Goal: Information Seeking & Learning: Learn about a topic

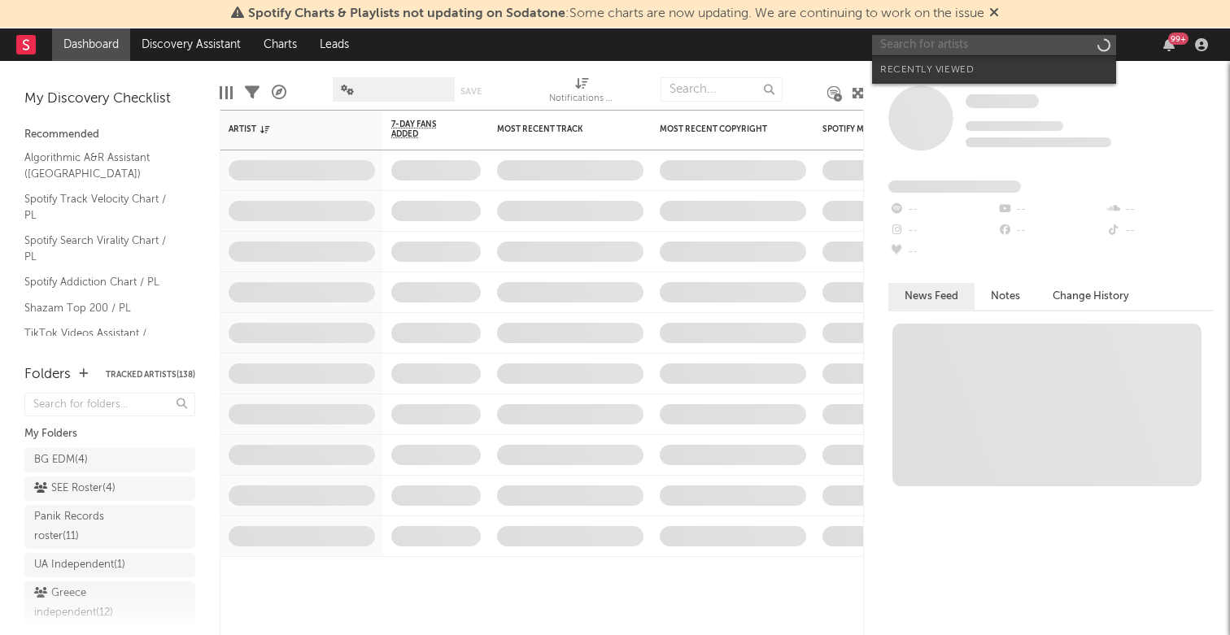
click at [986, 37] on input "text" at bounding box center [994, 45] width 244 height 20
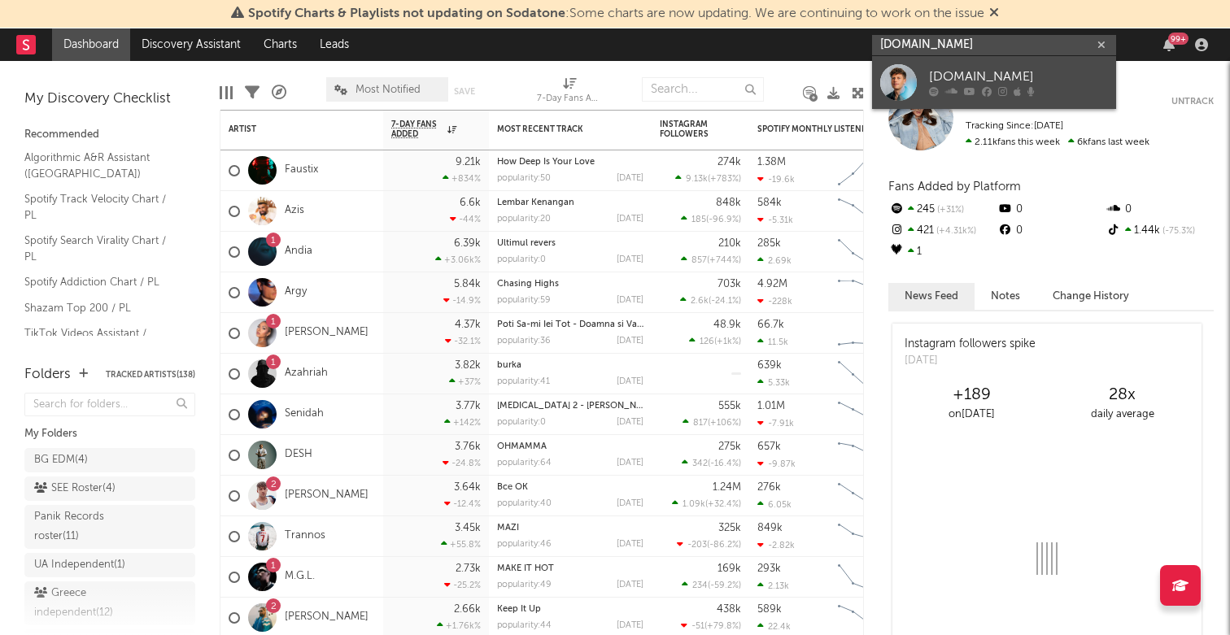
type input "[DOMAIN_NAME]"
click at [963, 79] on div "[DOMAIN_NAME]" at bounding box center [1018, 78] width 179 height 20
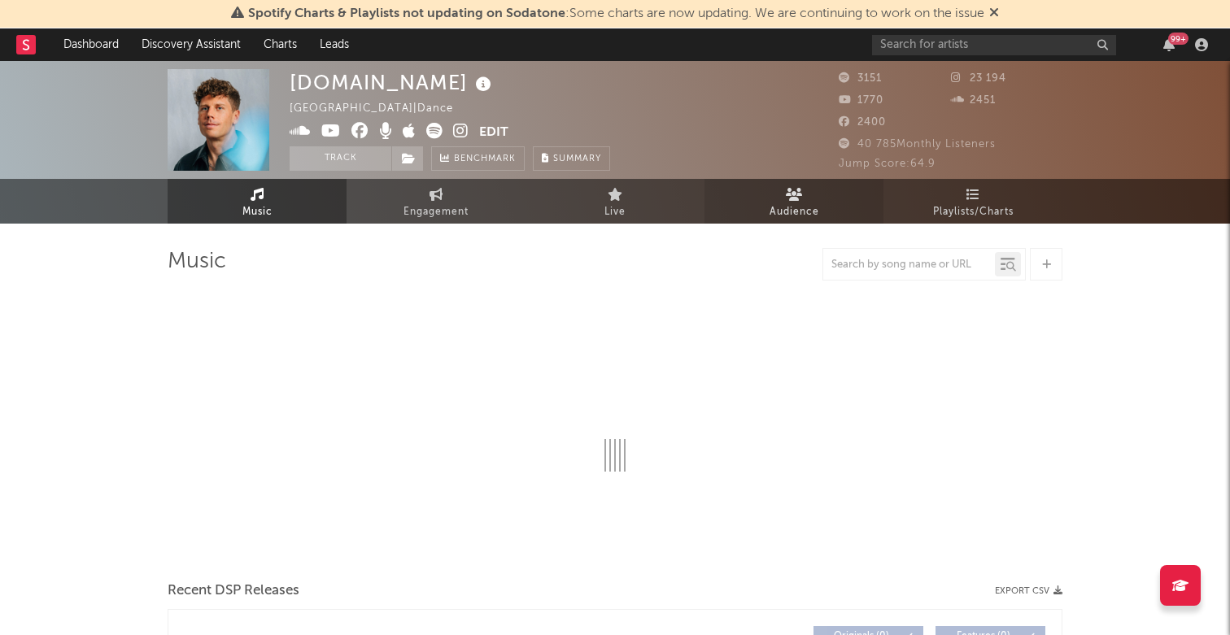
select select "6m"
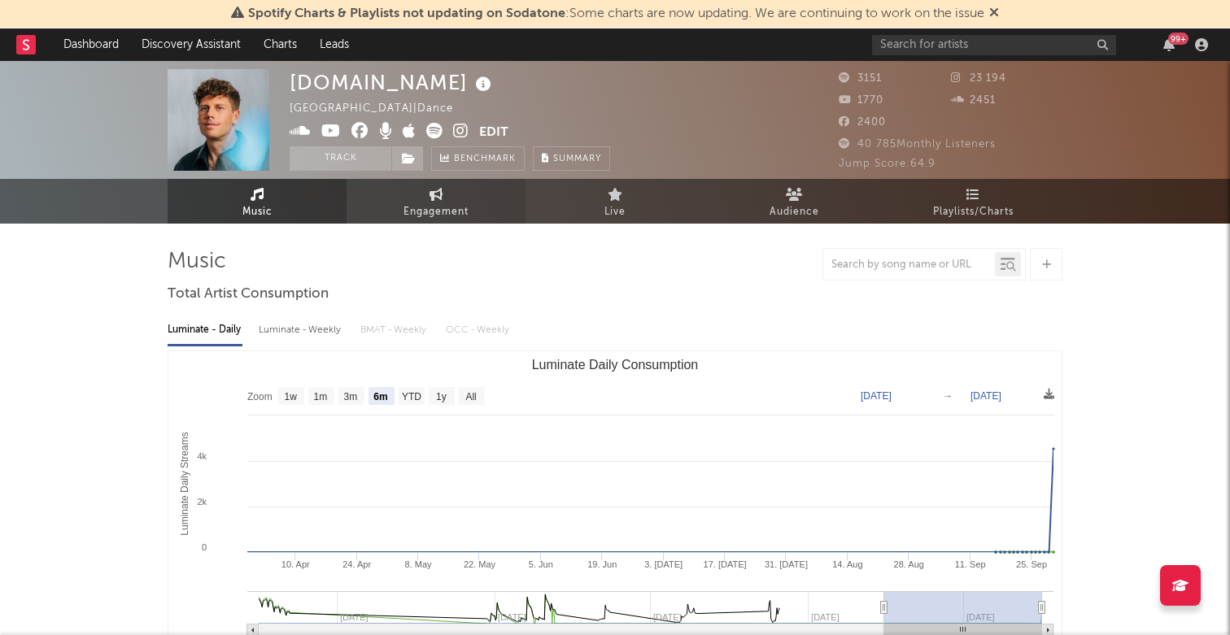
click at [489, 210] on link "Engagement" at bounding box center [436, 201] width 179 height 45
select select "1w"
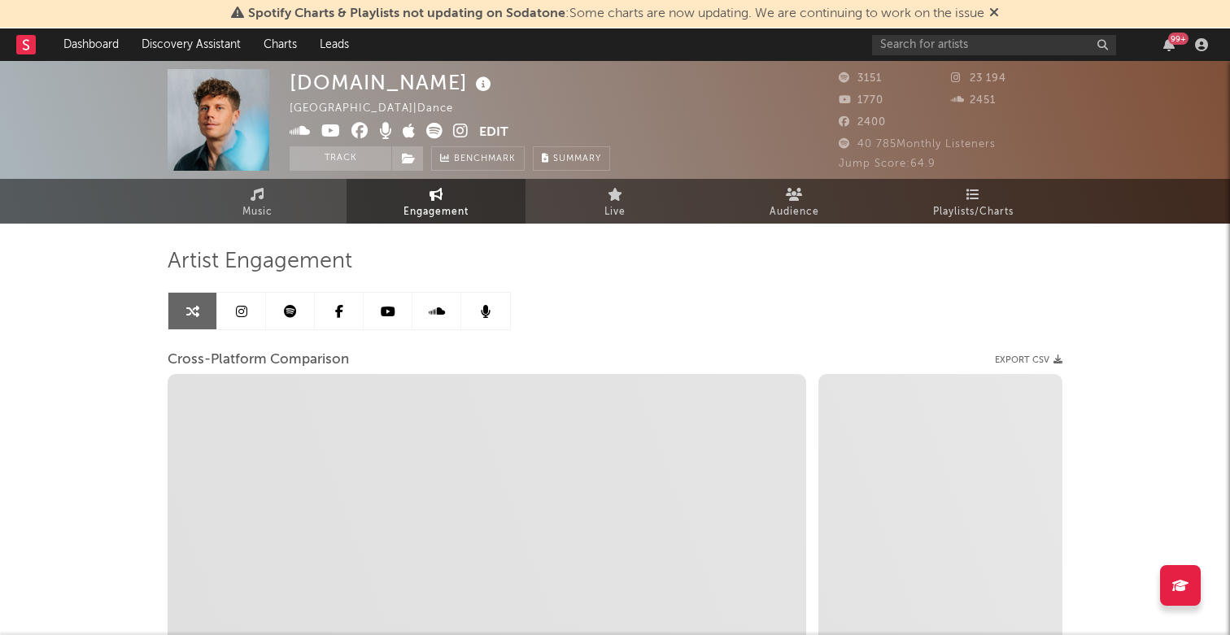
click at [283, 323] on link at bounding box center [290, 311] width 49 height 37
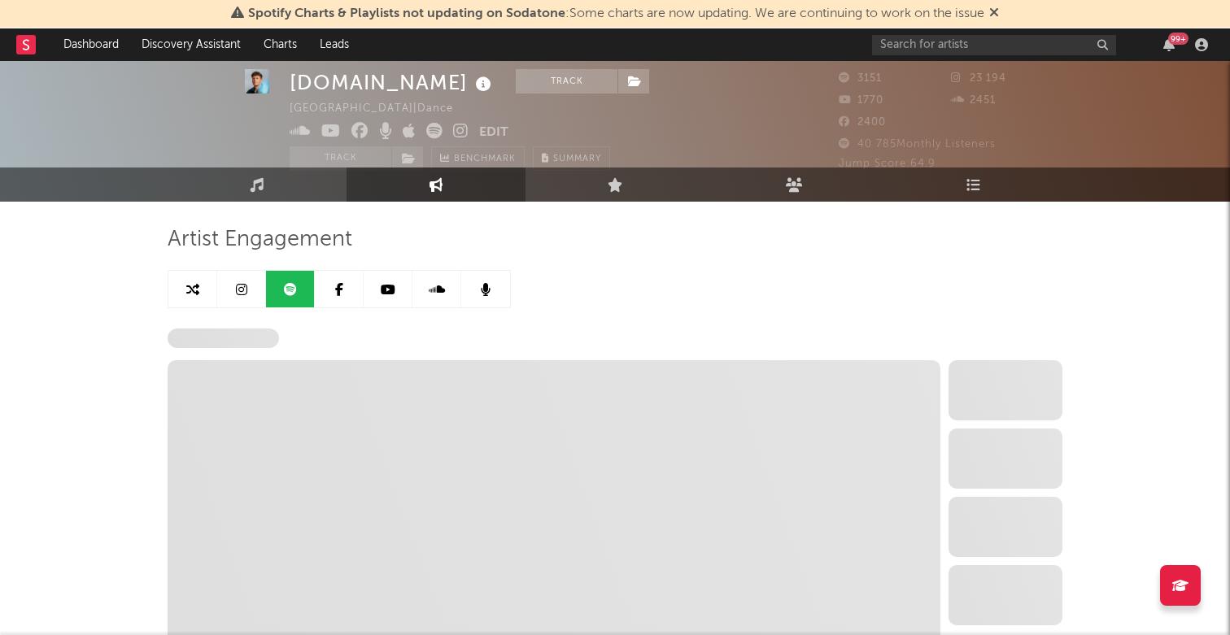
scroll to position [31, 0]
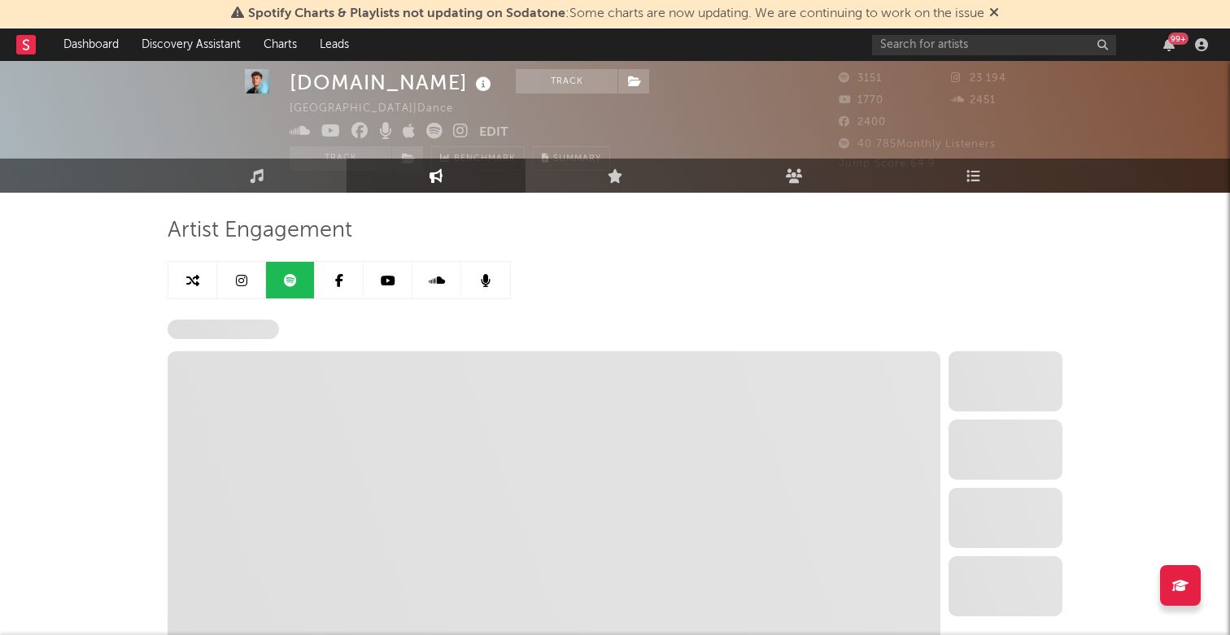
select select "6m"
select select "1w"
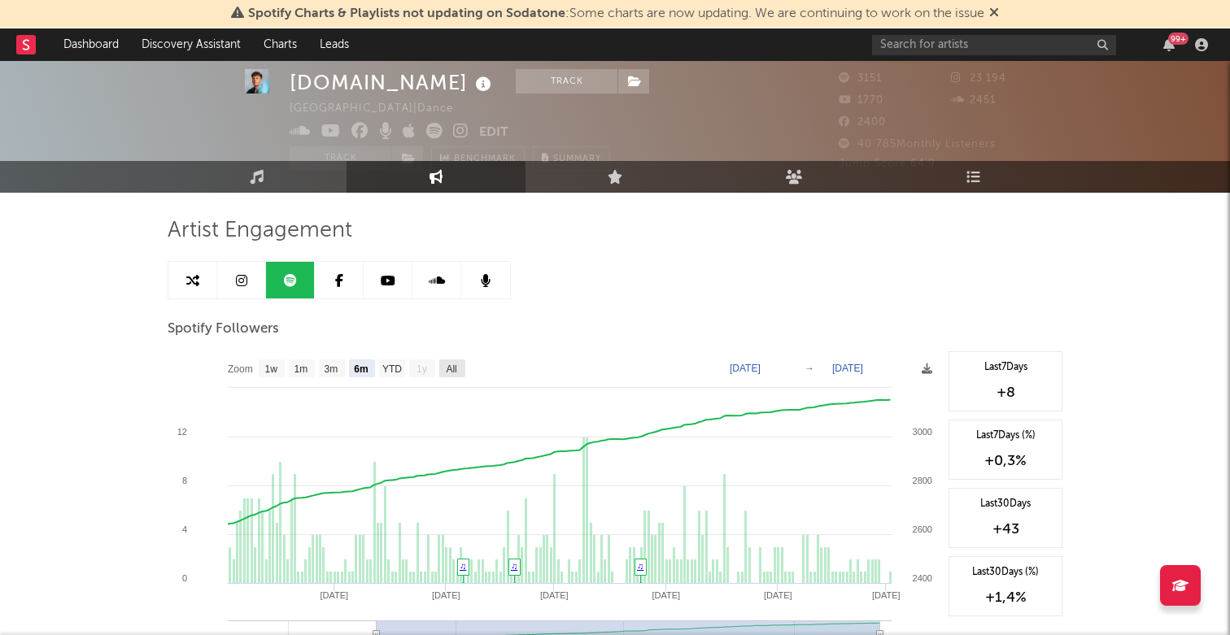
click at [454, 367] on text "All" at bounding box center [451, 369] width 11 height 11
select select "All"
type input "[DATE]"
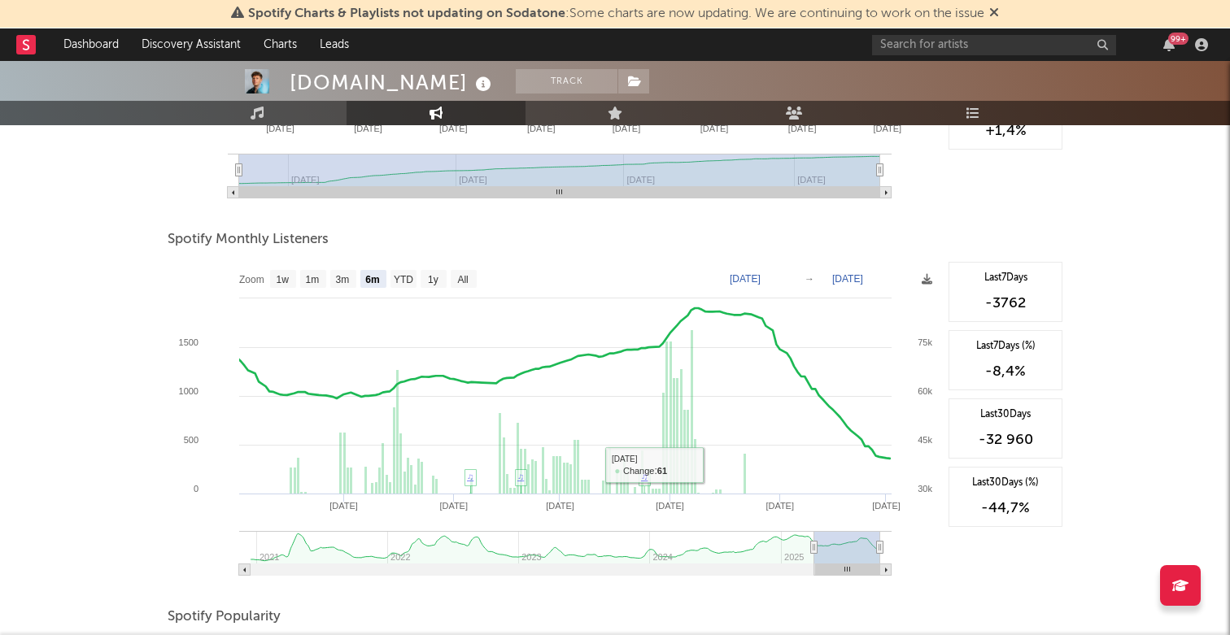
scroll to position [496, 0]
click at [461, 282] on text "All" at bounding box center [462, 281] width 11 height 11
select select "All"
type input "[DATE]"
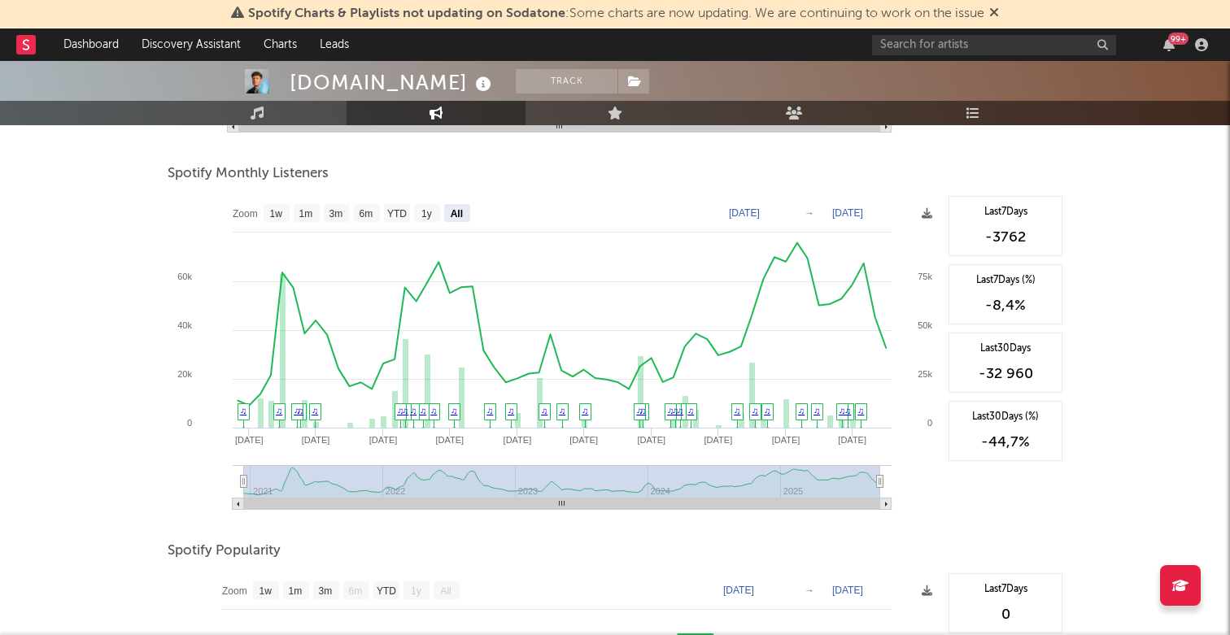
scroll to position [0, 0]
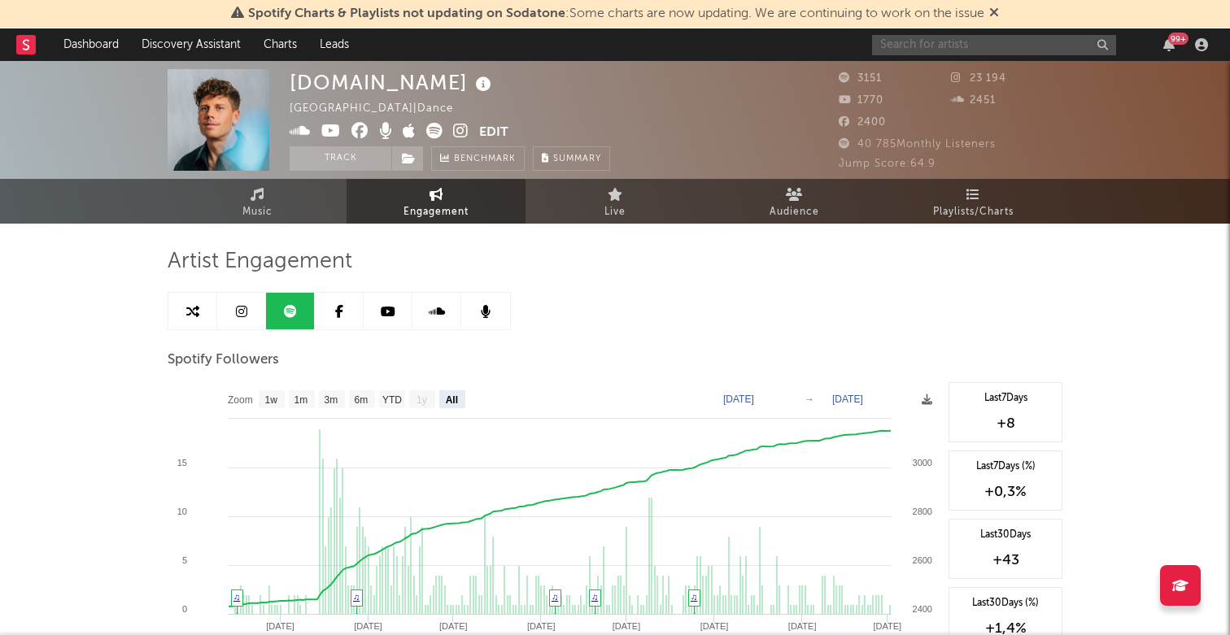
click at [934, 42] on input "text" at bounding box center [994, 45] width 244 height 20
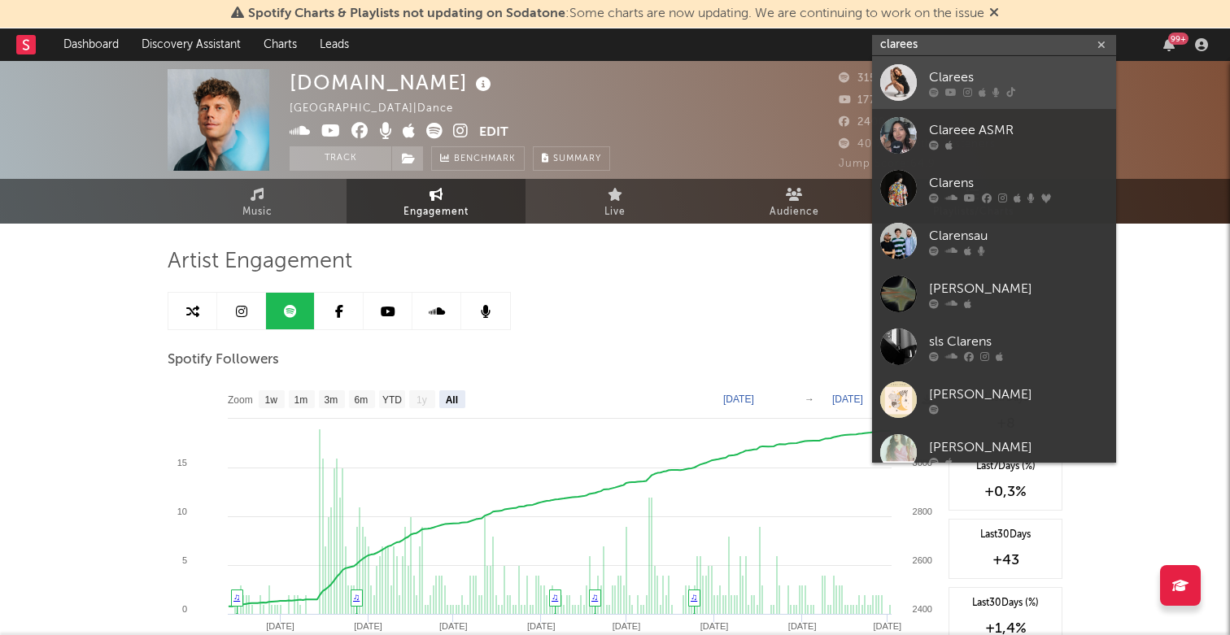
type input "clarees"
click at [956, 70] on div "Clarees" at bounding box center [1018, 78] width 179 height 20
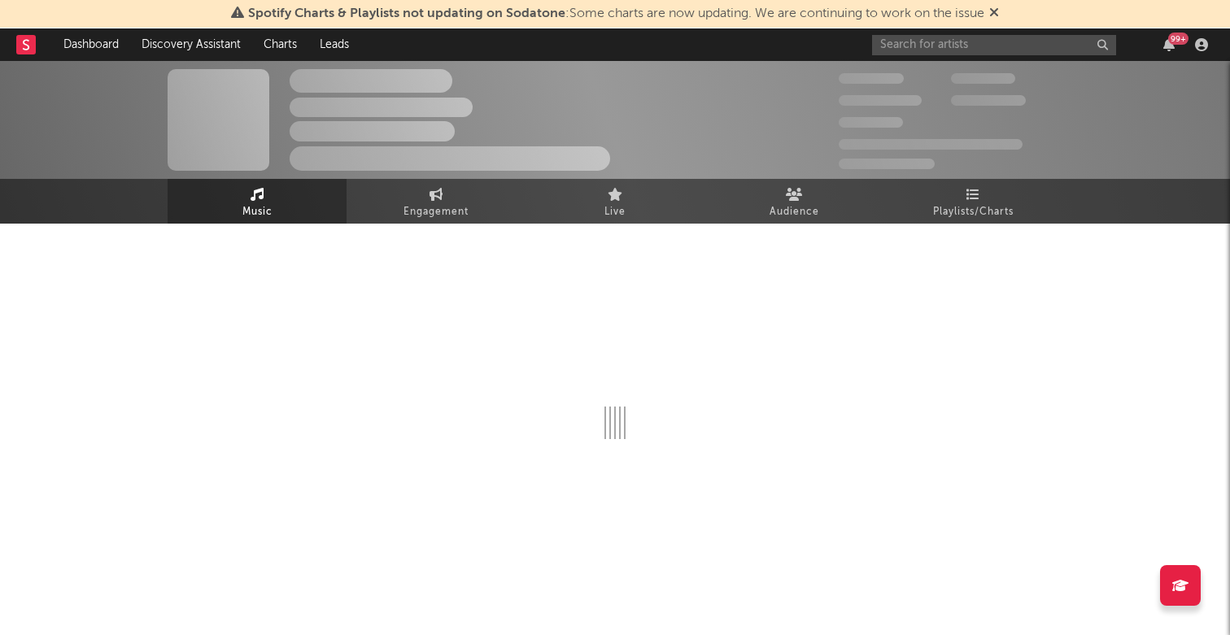
select select "1w"
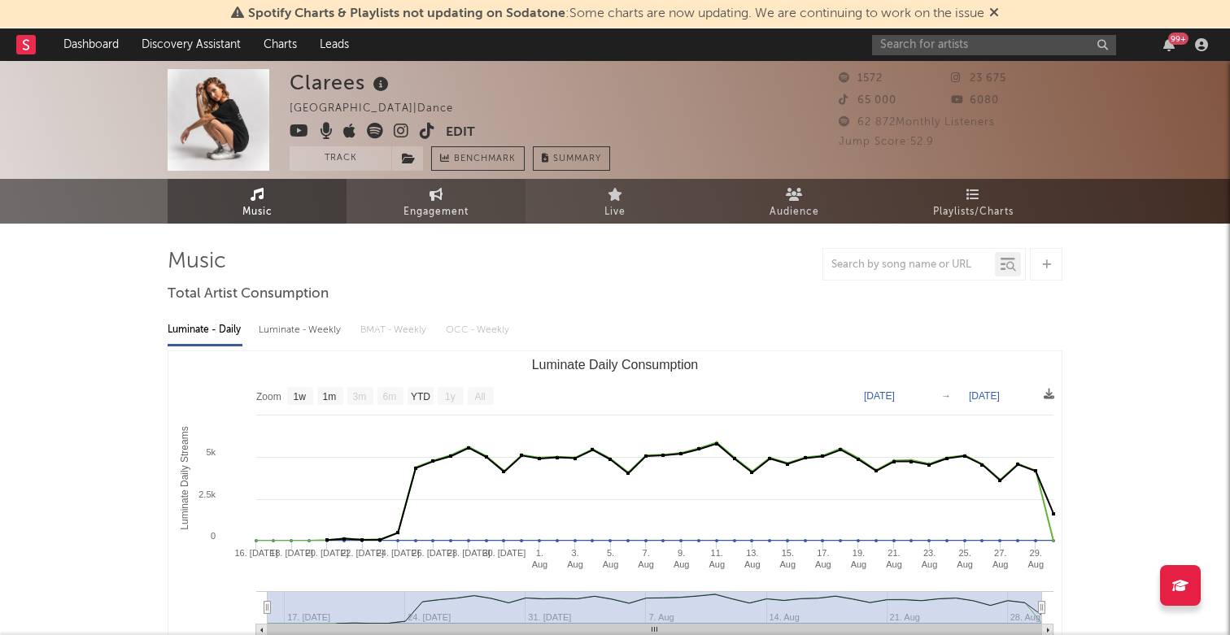
click at [452, 193] on link "Engagement" at bounding box center [436, 201] width 179 height 45
select select "1w"
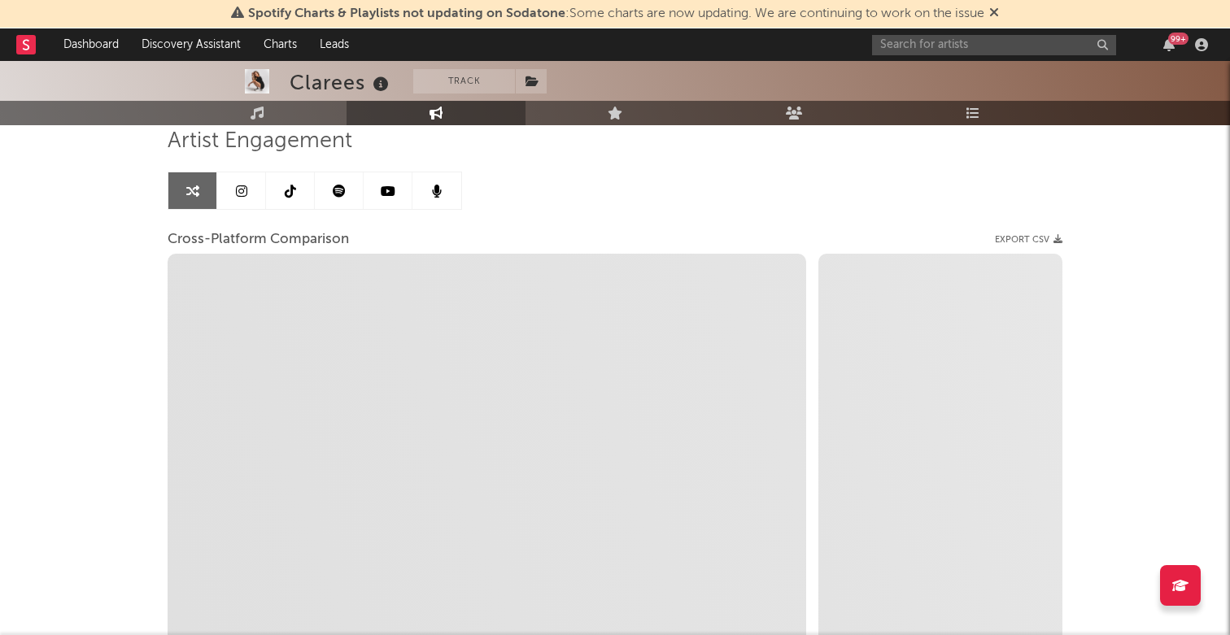
scroll to position [84, 0]
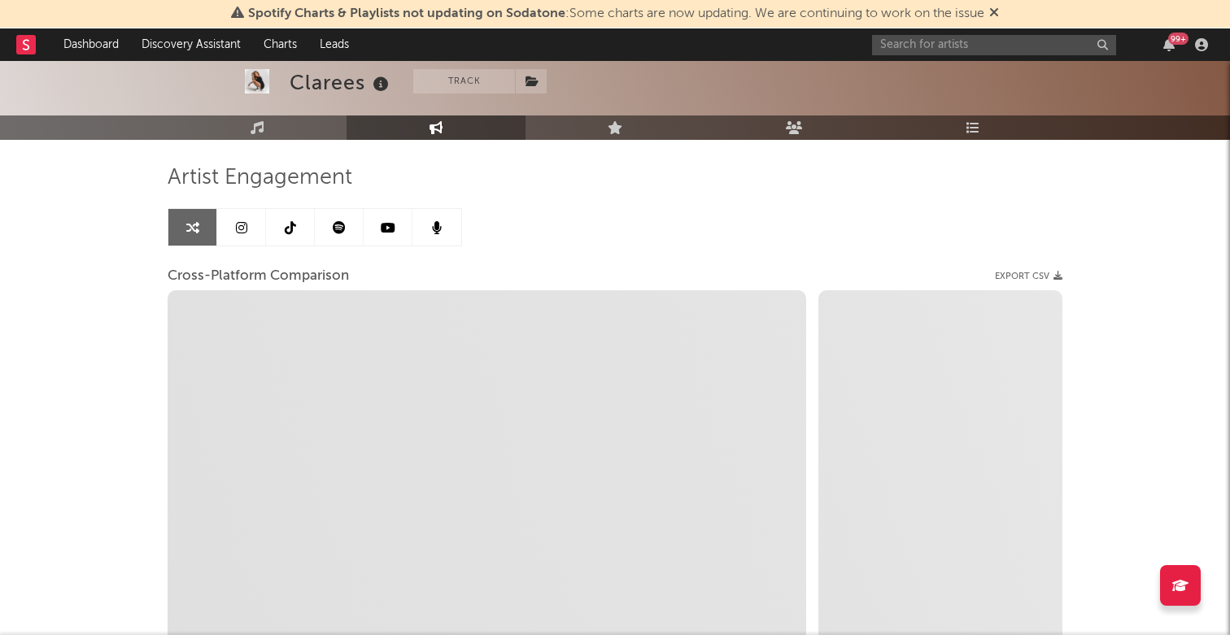
select select "1m"
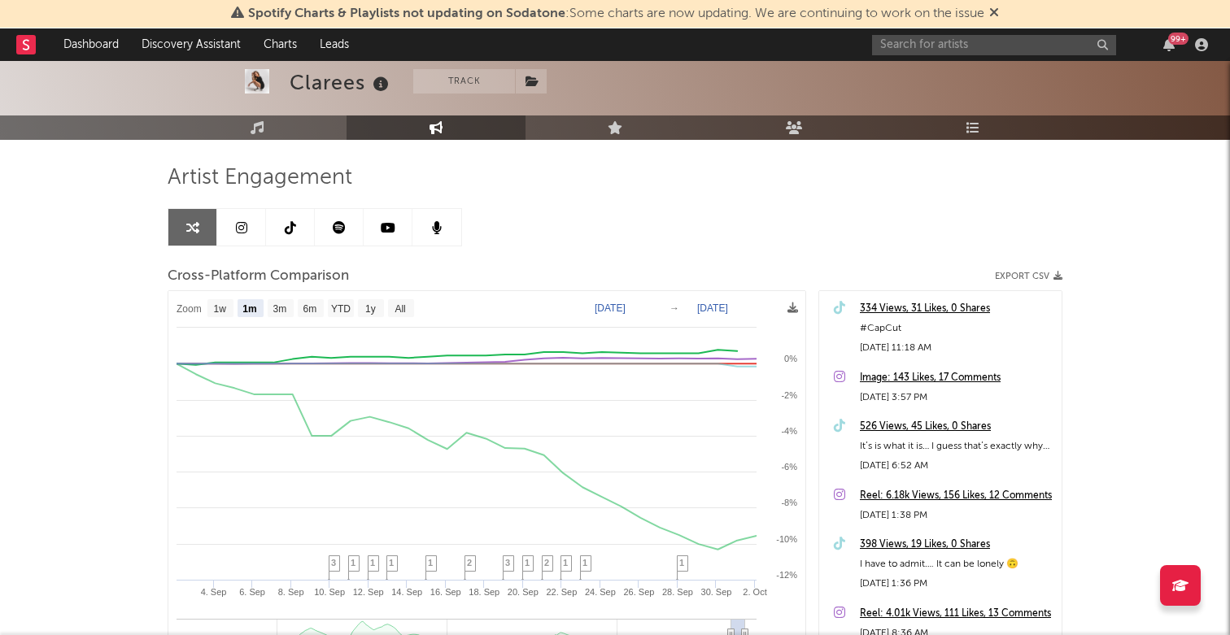
click at [339, 241] on link at bounding box center [339, 227] width 49 height 37
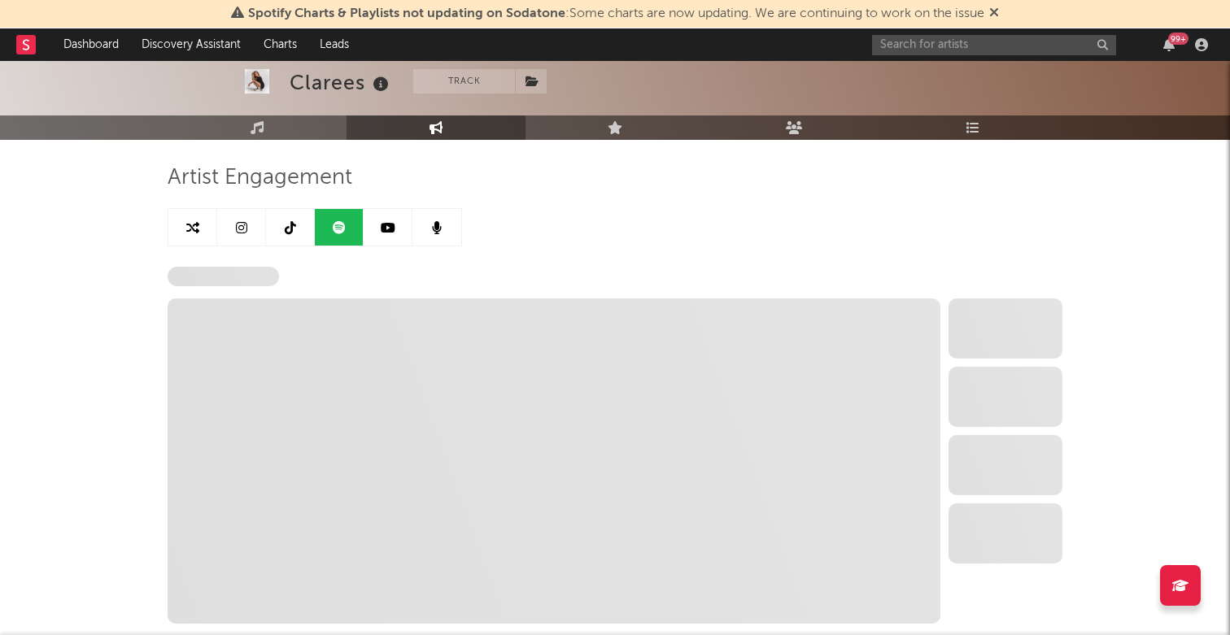
select select "6m"
select select "1w"
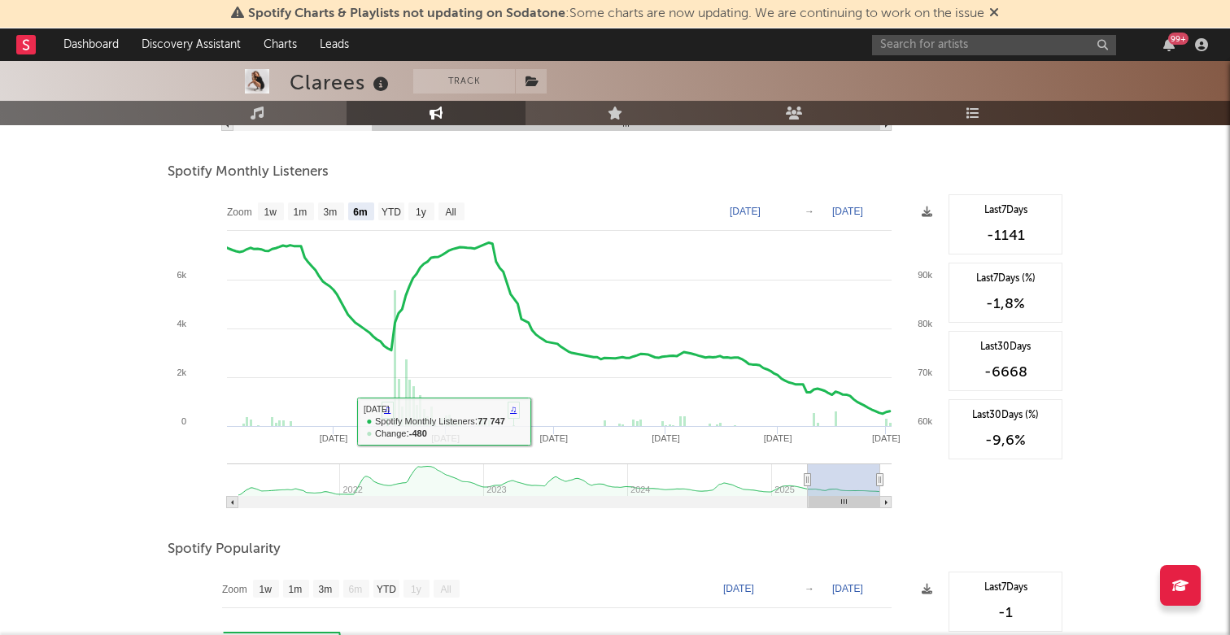
scroll to position [557, 0]
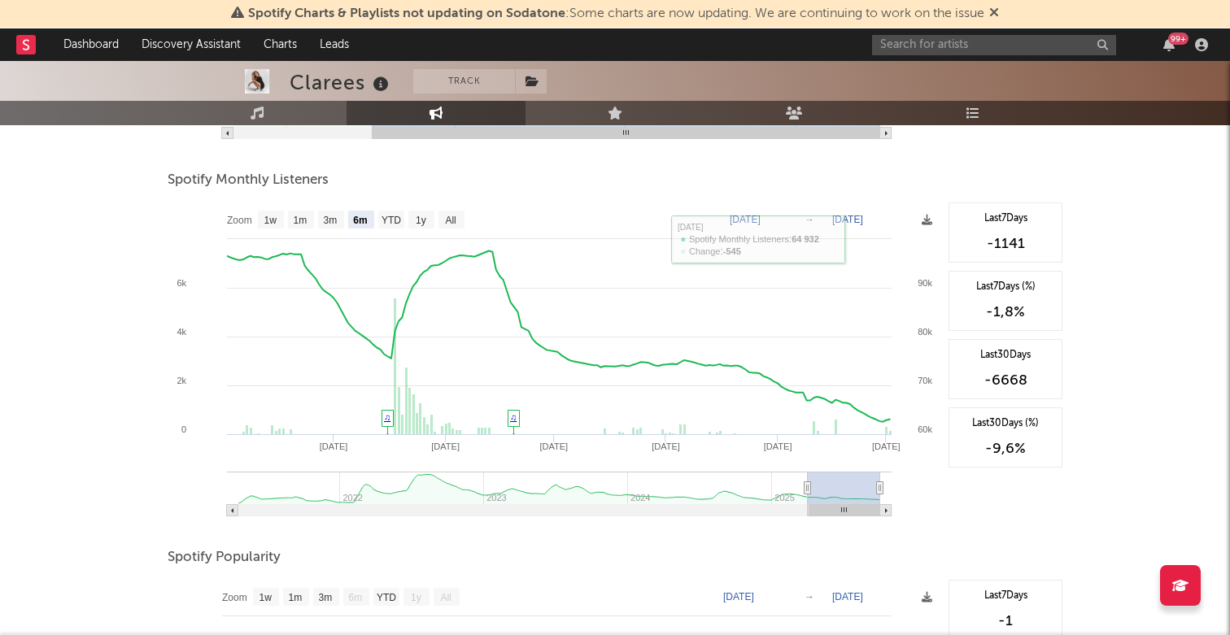
click at [453, 222] on text "All" at bounding box center [450, 220] width 11 height 11
select select "All"
type input "[DATE]"
